Goal: Find specific page/section: Find specific page/section

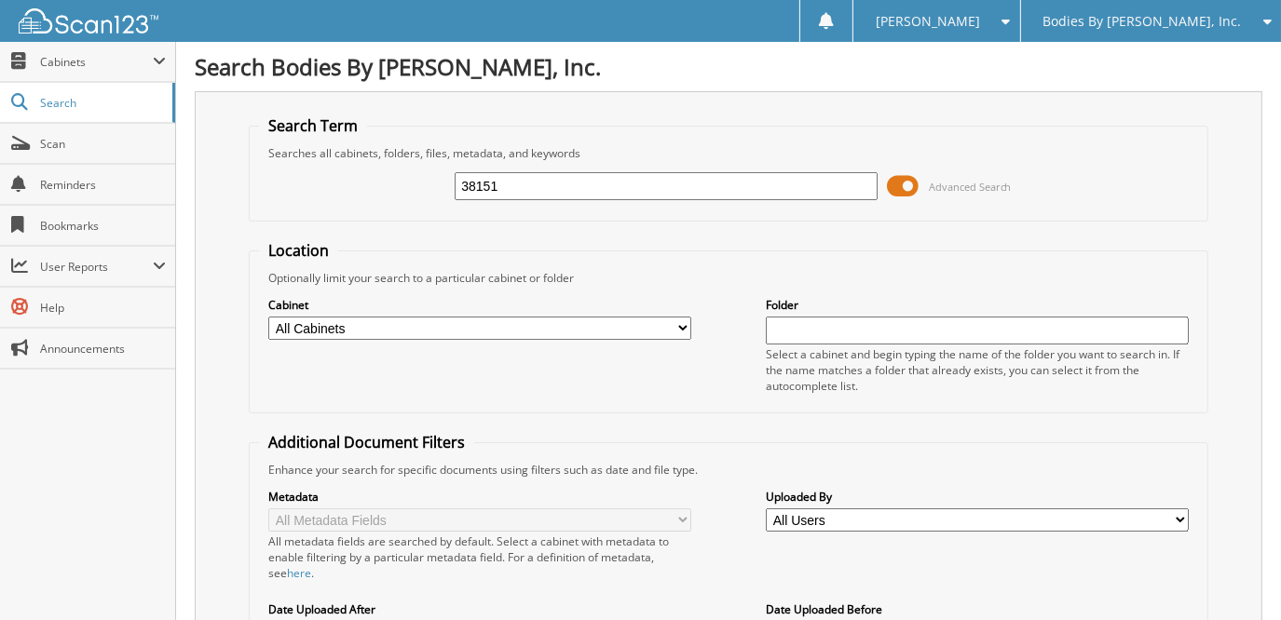
type input "38151"
click at [491, 184] on input "38151" at bounding box center [666, 186] width 422 height 28
type input "38131"
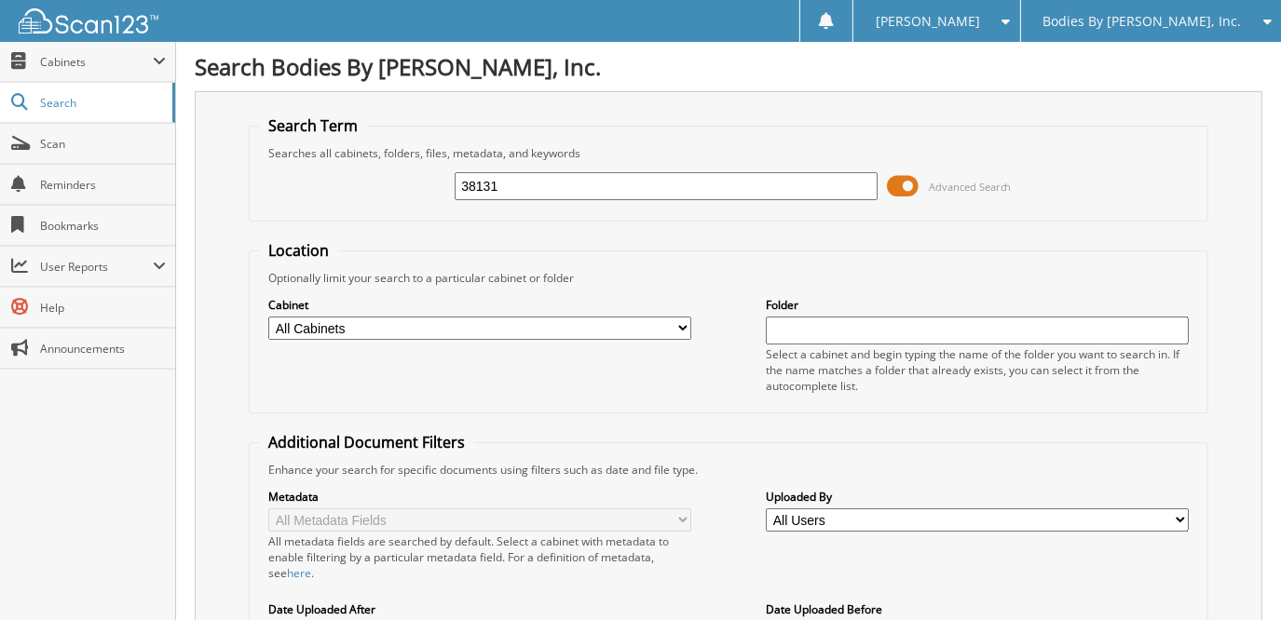
click at [915, 184] on span at bounding box center [903, 186] width 32 height 28
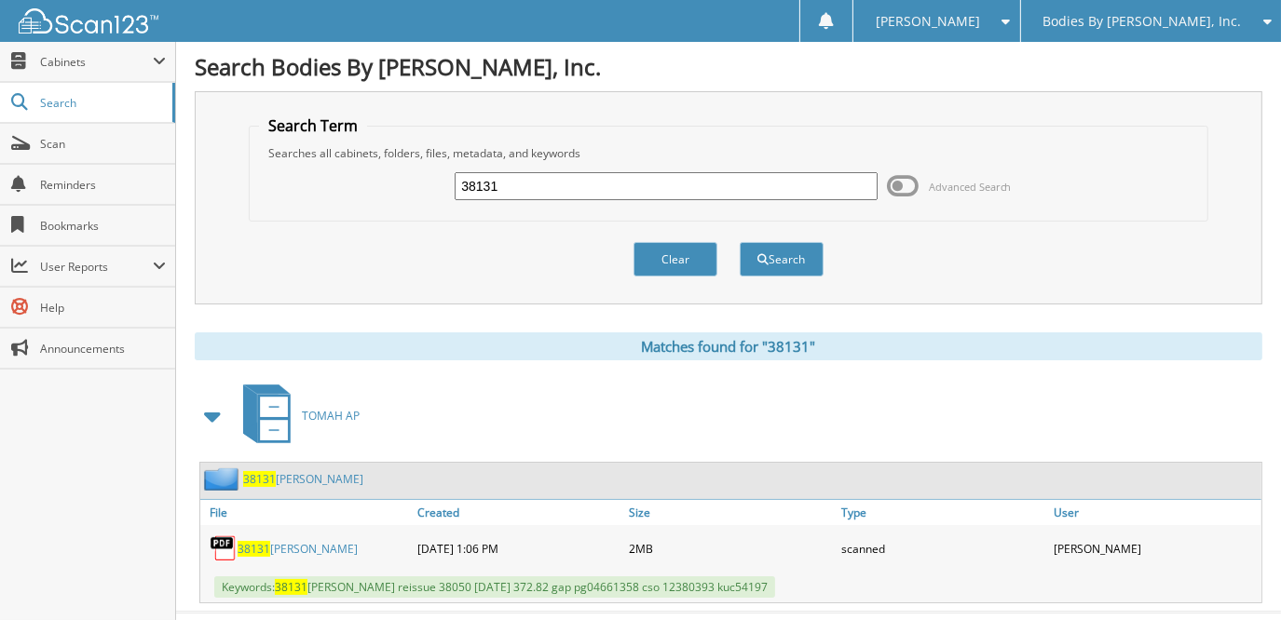
click at [300, 545] on link "38131 [PERSON_NAME]" at bounding box center [298, 549] width 120 height 16
click at [48, 66] on span "Cabinets" at bounding box center [96, 62] width 113 height 16
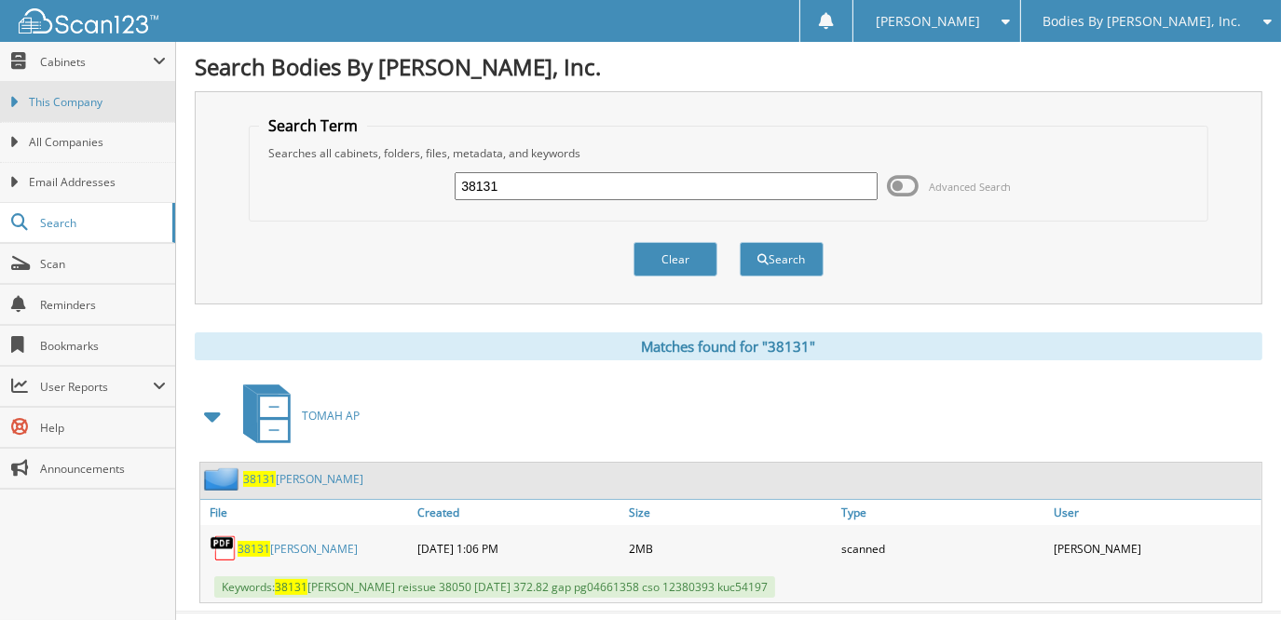
drag, startPoint x: 50, startPoint y: 102, endPoint x: 60, endPoint y: 83, distance: 21.7
click at [52, 104] on span "This Company" at bounding box center [97, 102] width 137 height 17
